Goal: Task Accomplishment & Management: Manage account settings

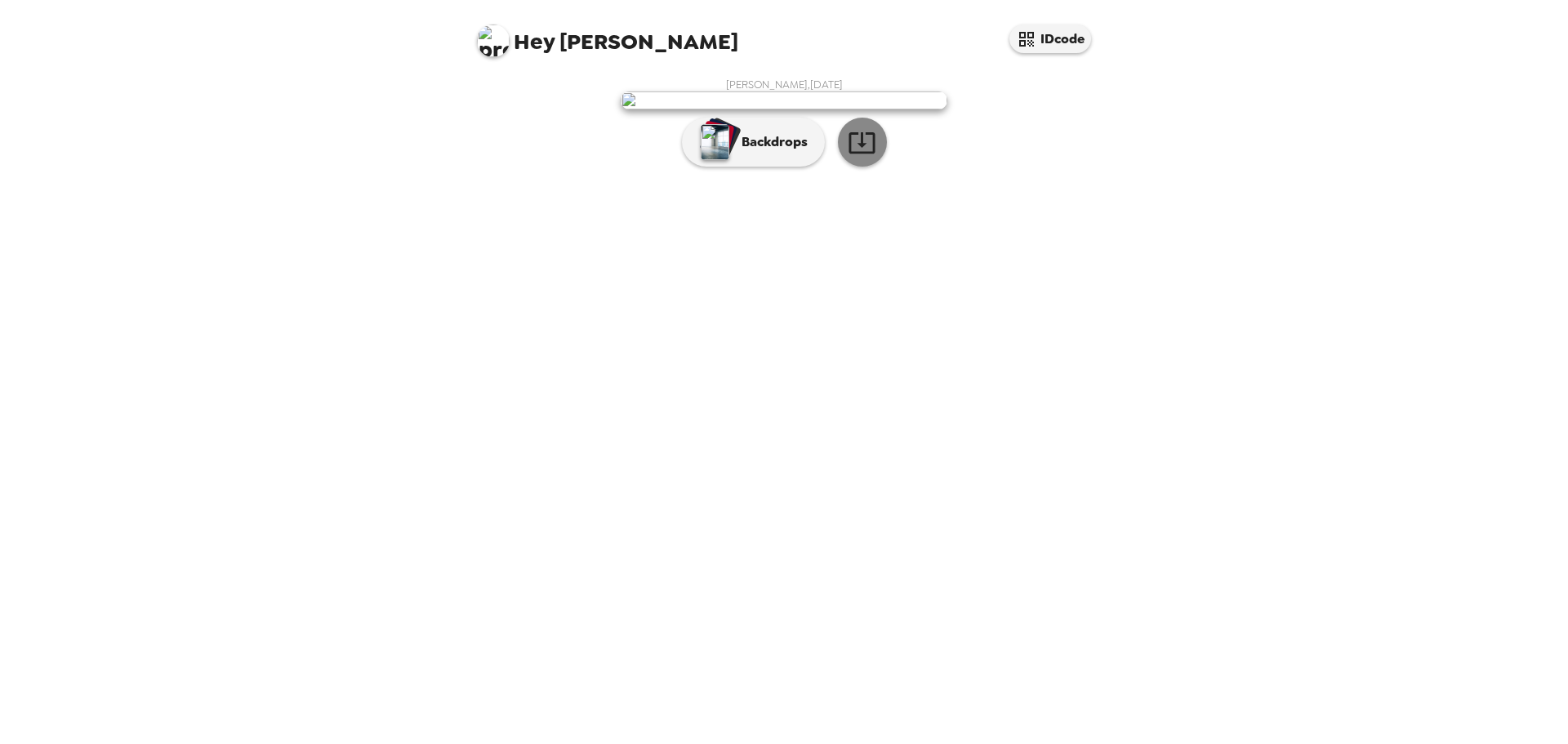
click at [860, 157] on icon "button" at bounding box center [861, 142] width 29 height 29
